Goal: Find specific page/section

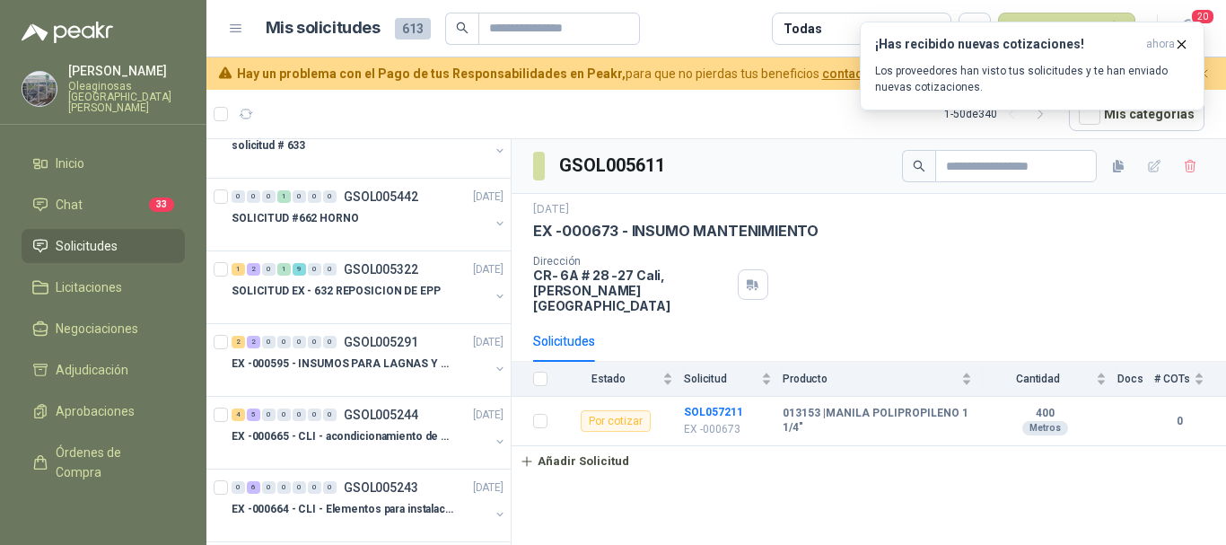
scroll to position [359, 0]
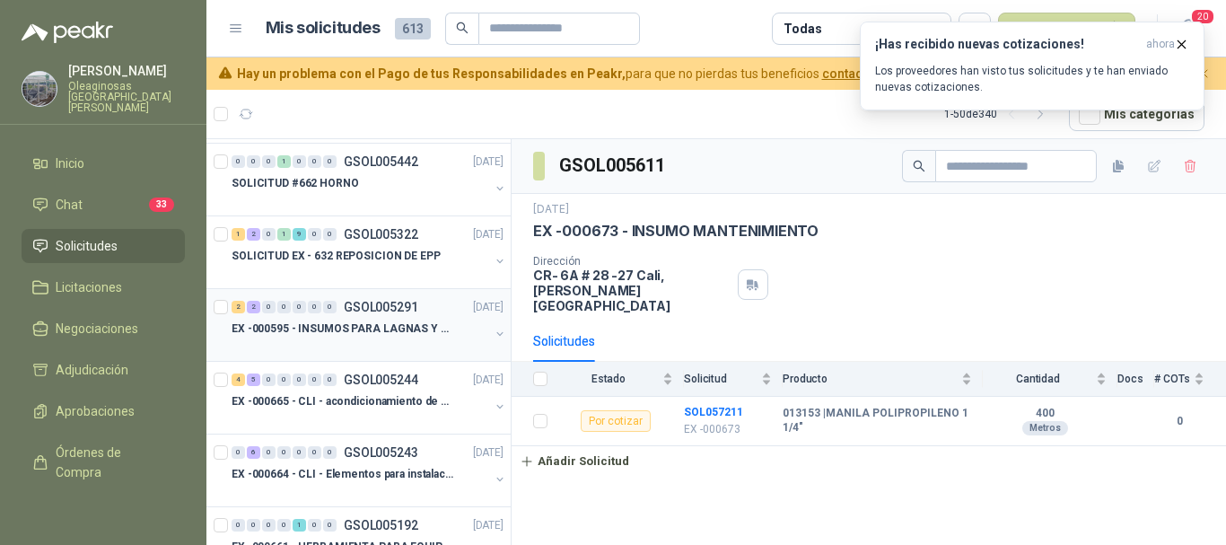
click at [366, 338] on div "EX -000595 - INSUMOS PARA LAGNAS Y OFICINAS PLANTA" at bounding box center [361, 329] width 258 height 22
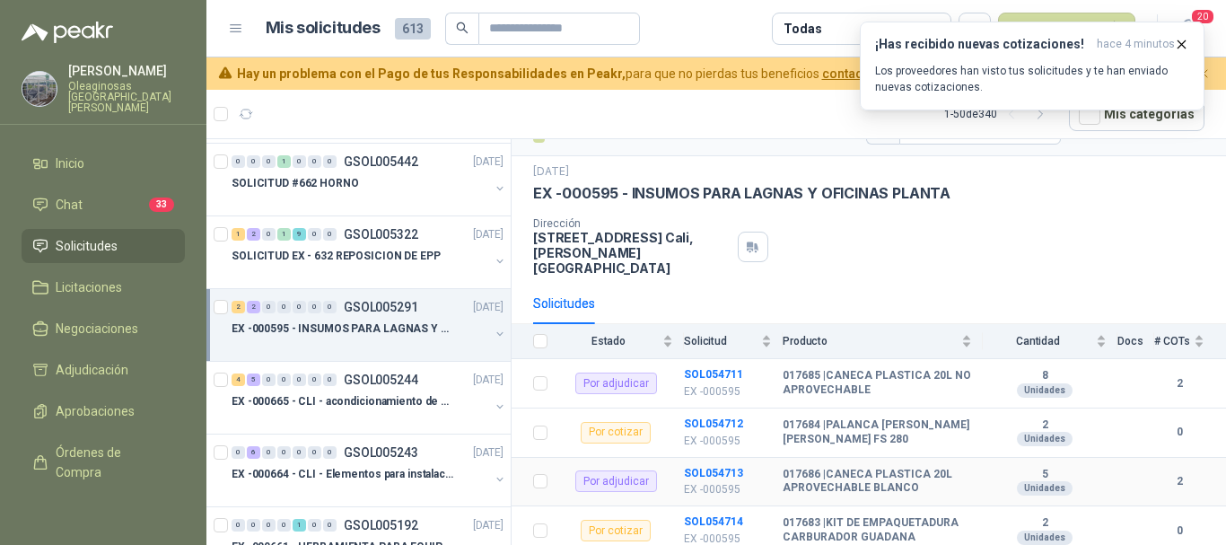
scroll to position [57, 0]
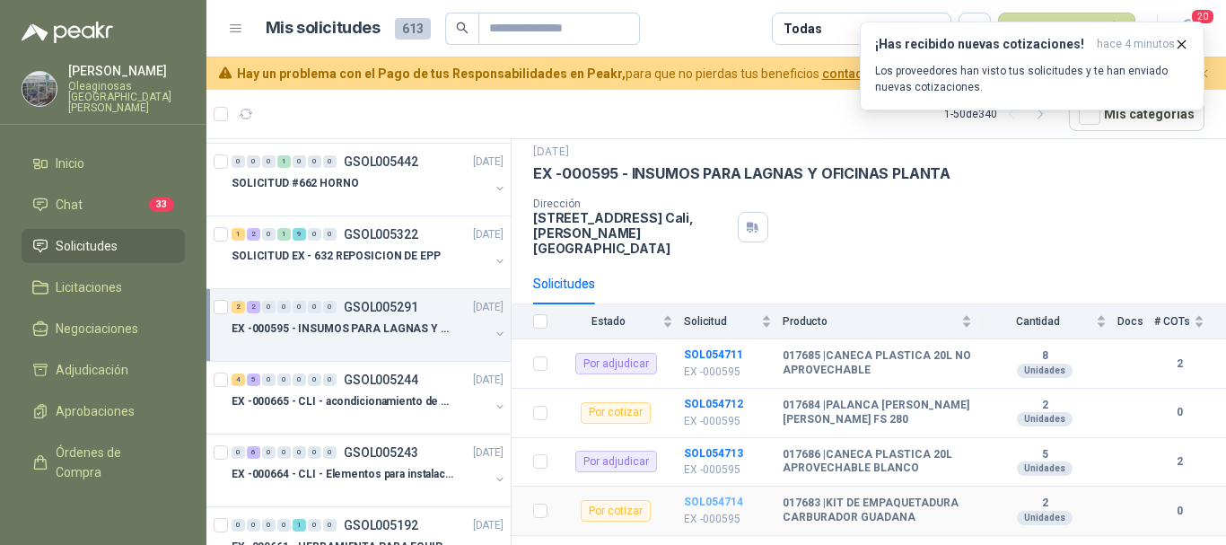
click at [713, 496] on b "SOL054714" at bounding box center [713, 502] width 59 height 13
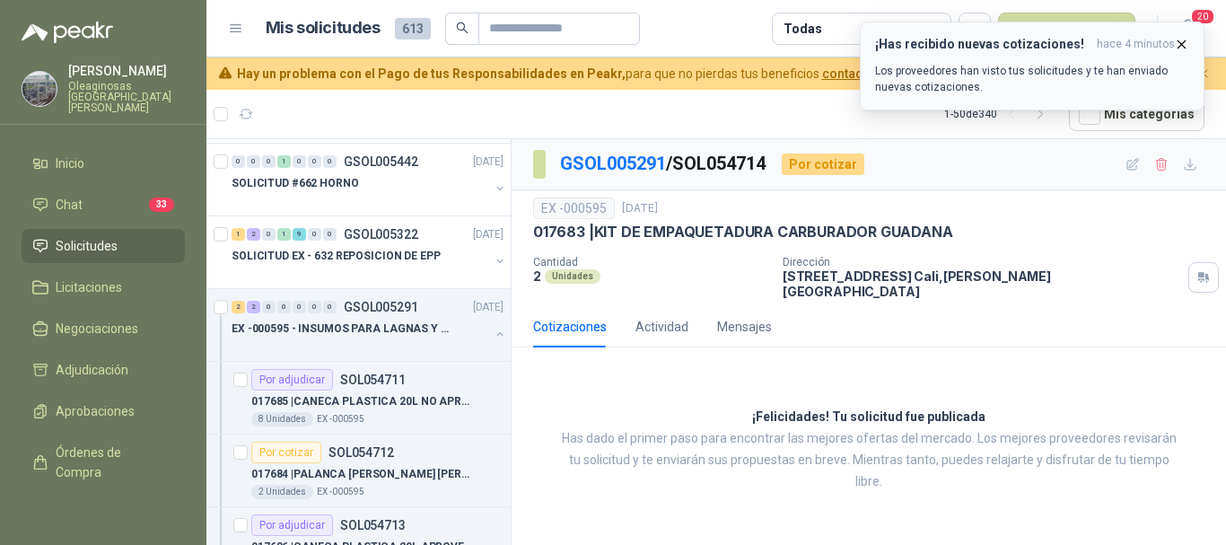
click at [1183, 43] on icon "button" at bounding box center [1182, 43] width 7 height 7
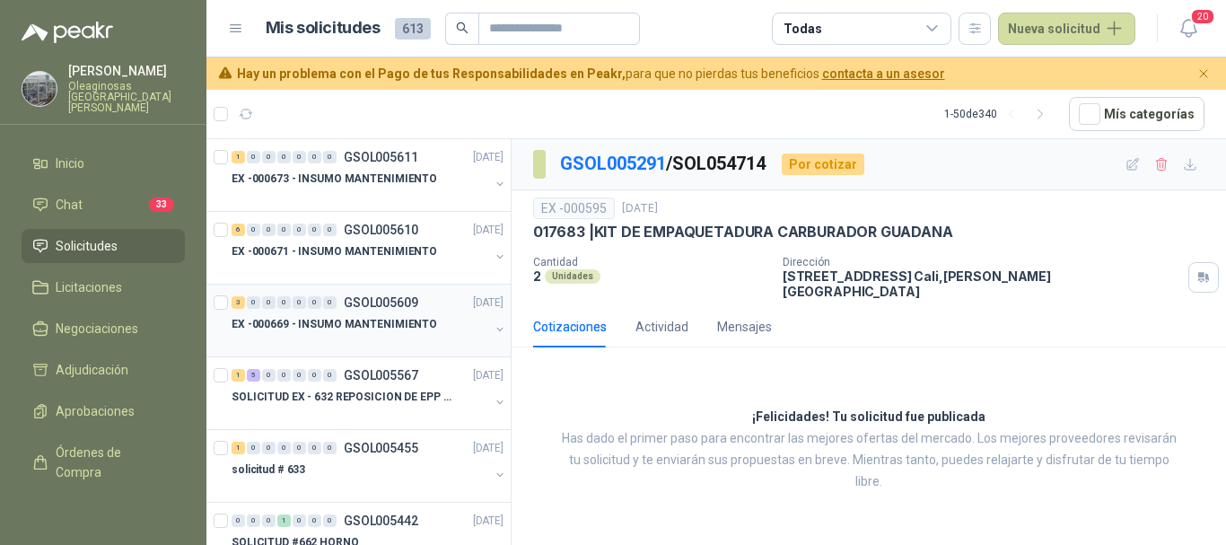
click at [414, 332] on p "EX -000669 - INSUMO MANTENIMIENTO" at bounding box center [335, 324] width 206 height 17
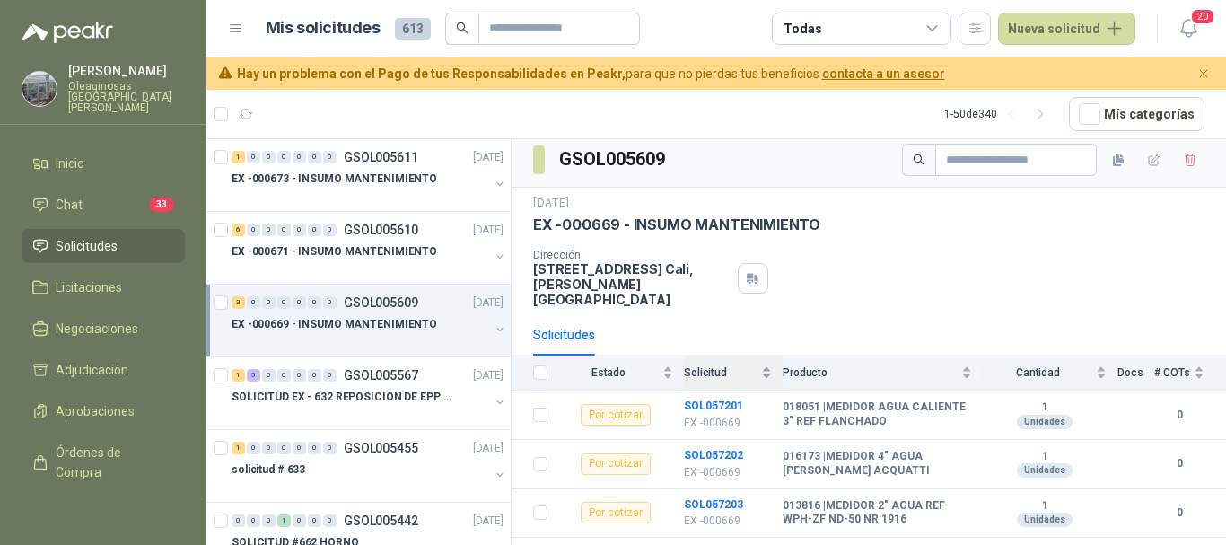
scroll to position [8, 0]
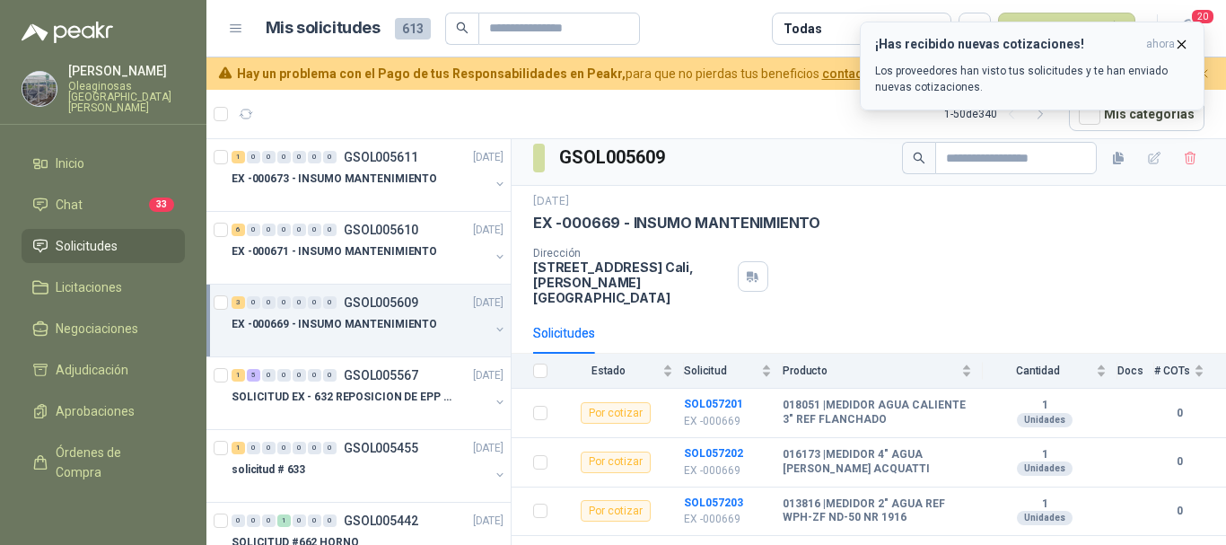
click at [1188, 39] on icon "button" at bounding box center [1181, 44] width 15 height 15
